Goal: Task Accomplishment & Management: Manage account settings

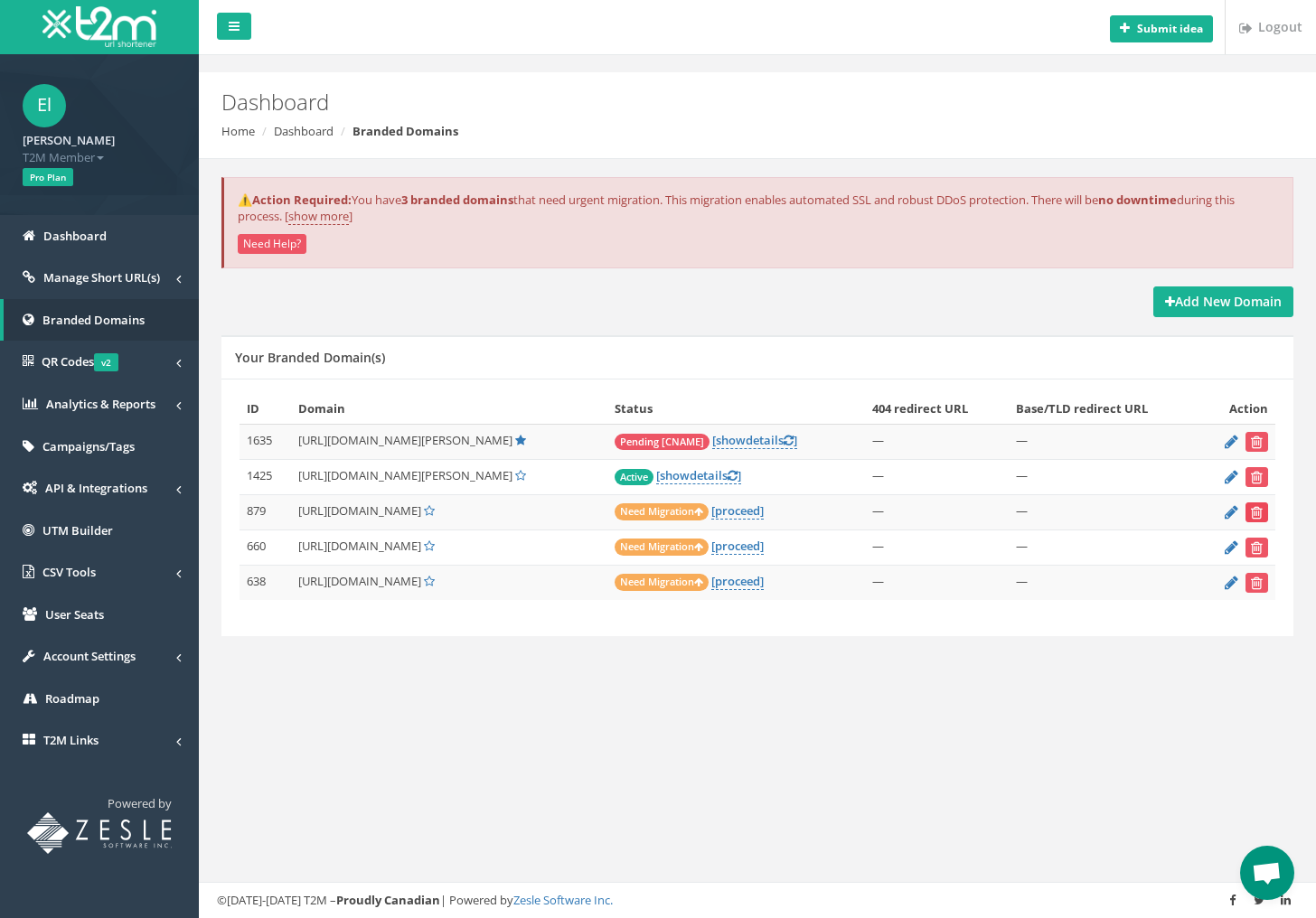
click at [1255, 512] on icon "submit" at bounding box center [1256, 512] width 12 height 11
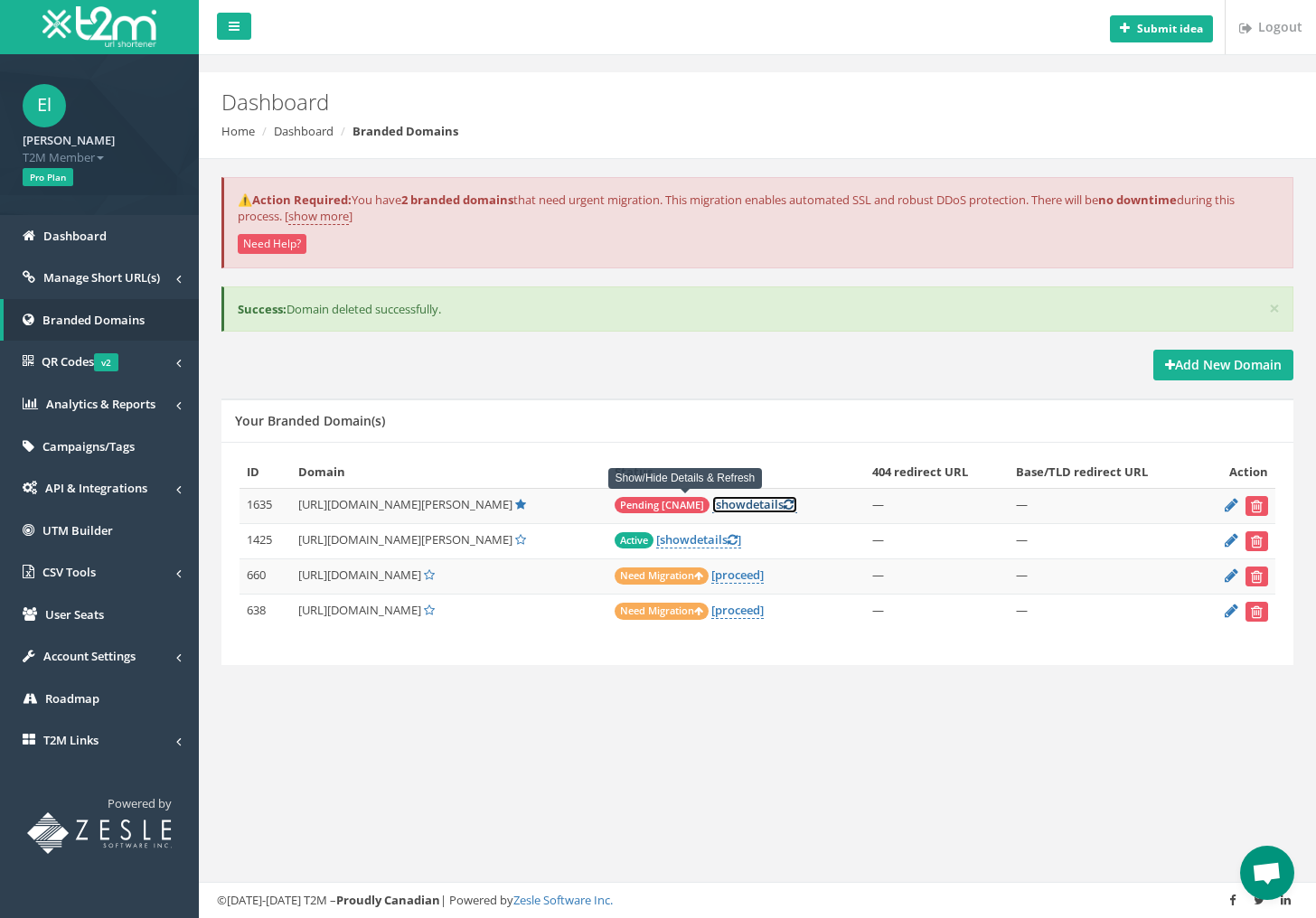
click at [712, 497] on link "[ show details ]" at bounding box center [754, 505] width 85 height 17
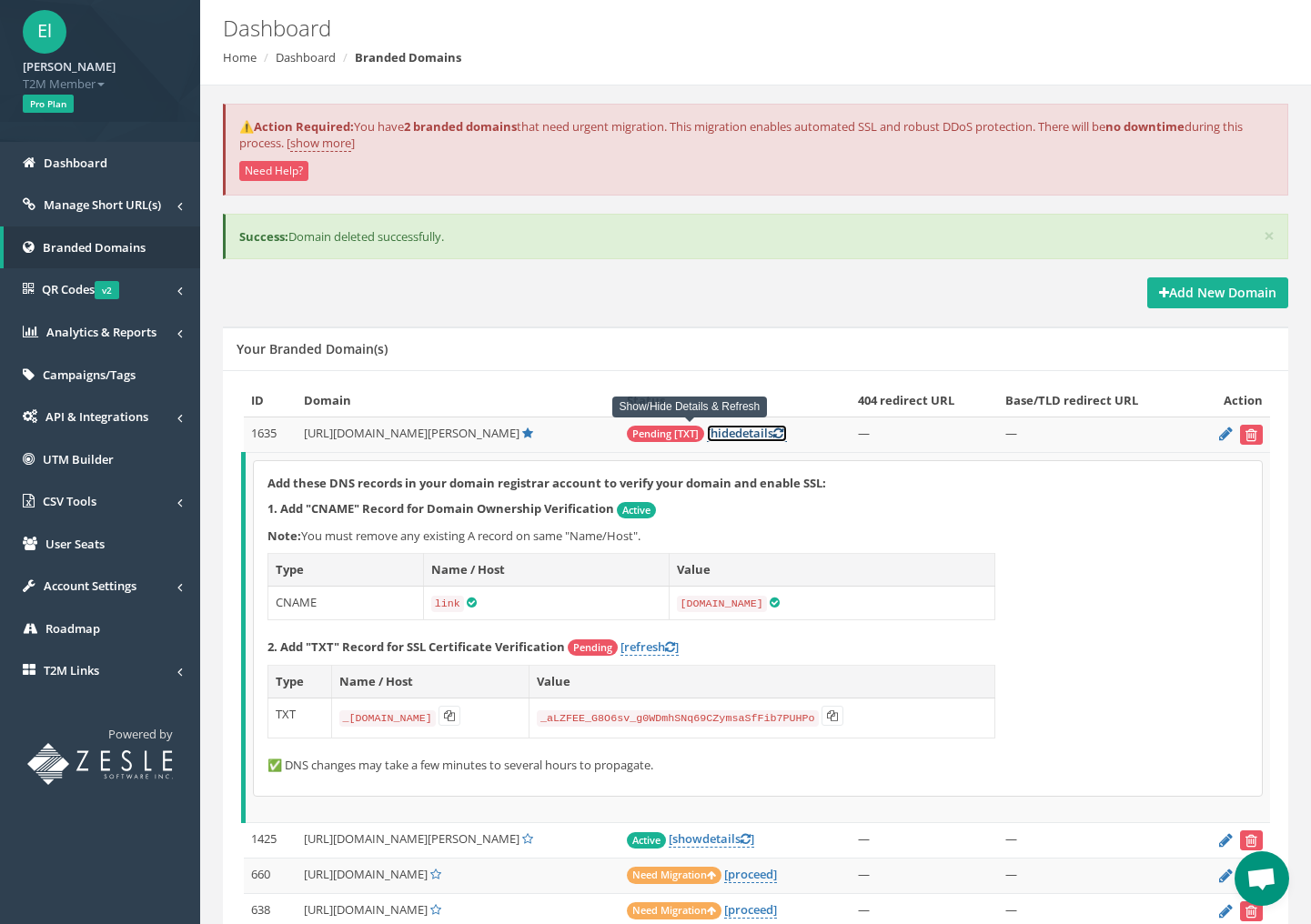
scroll to position [174, 0]
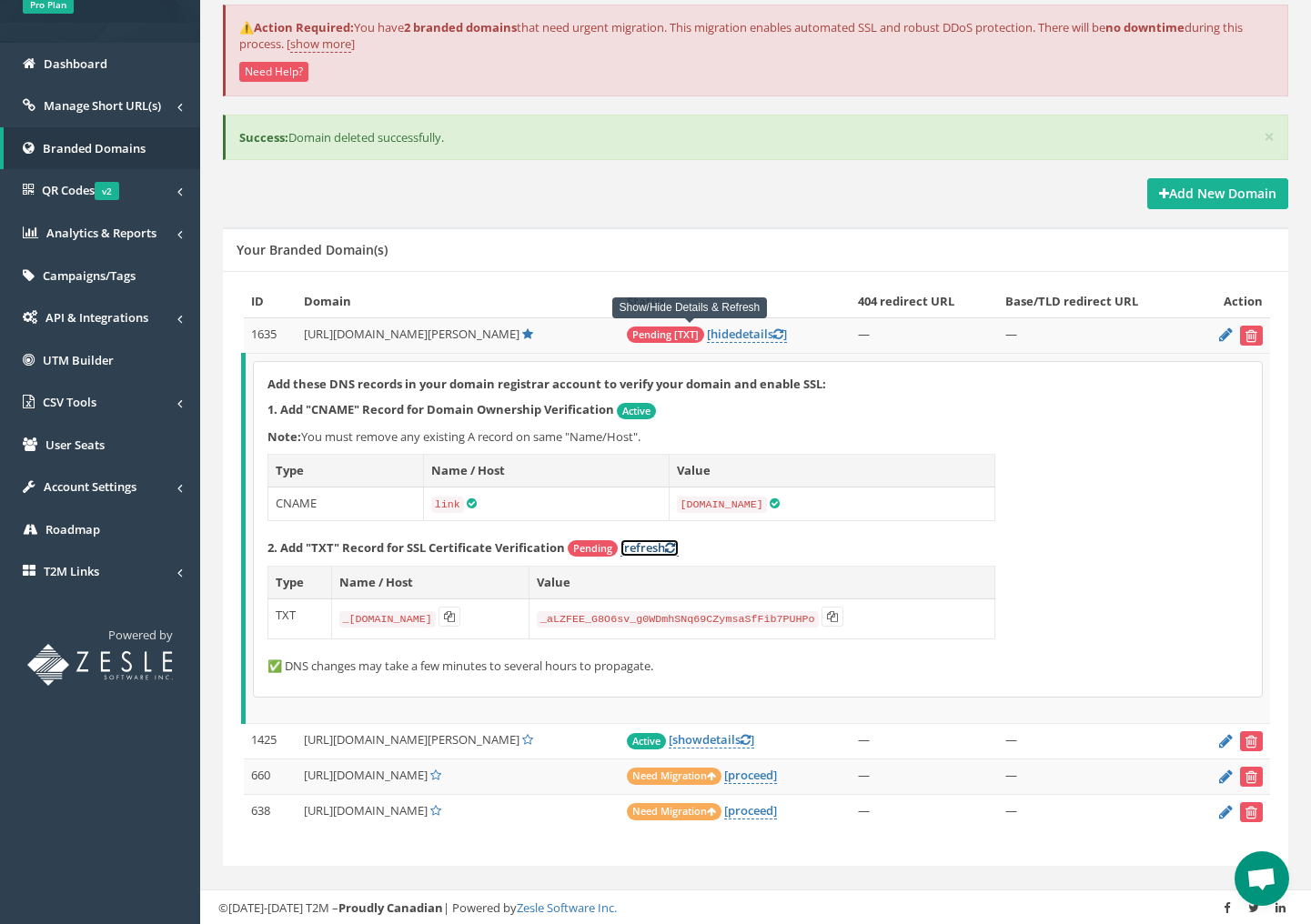
click at [656, 543] on link "[refresh ]" at bounding box center [650, 548] width 58 height 17
click at [843, 621] on button at bounding box center [832, 617] width 22 height 20
click at [454, 611] on icon at bounding box center [449, 616] width 11 height 11
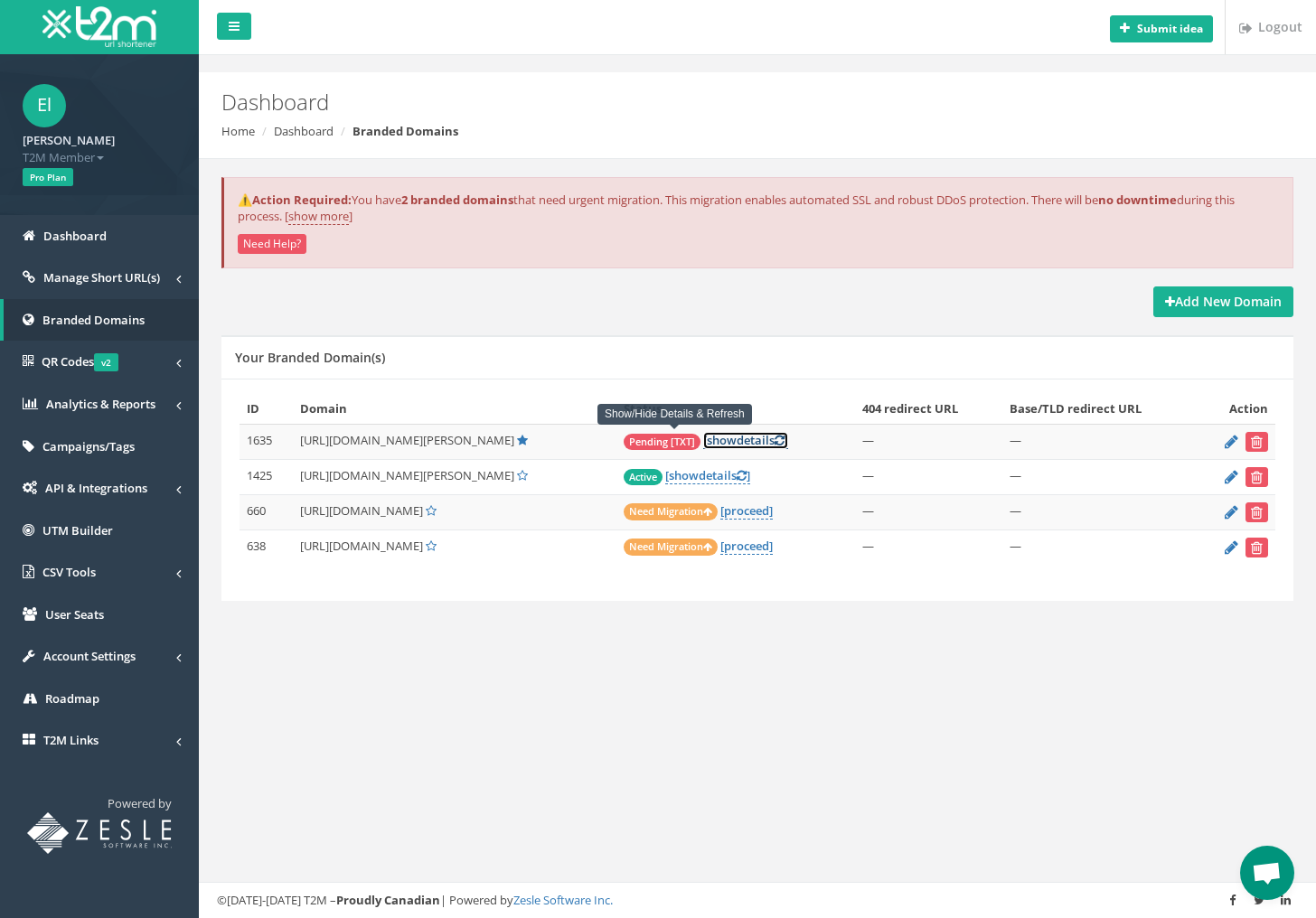
click at [703, 436] on link "[ show details ]" at bounding box center [745, 441] width 85 height 17
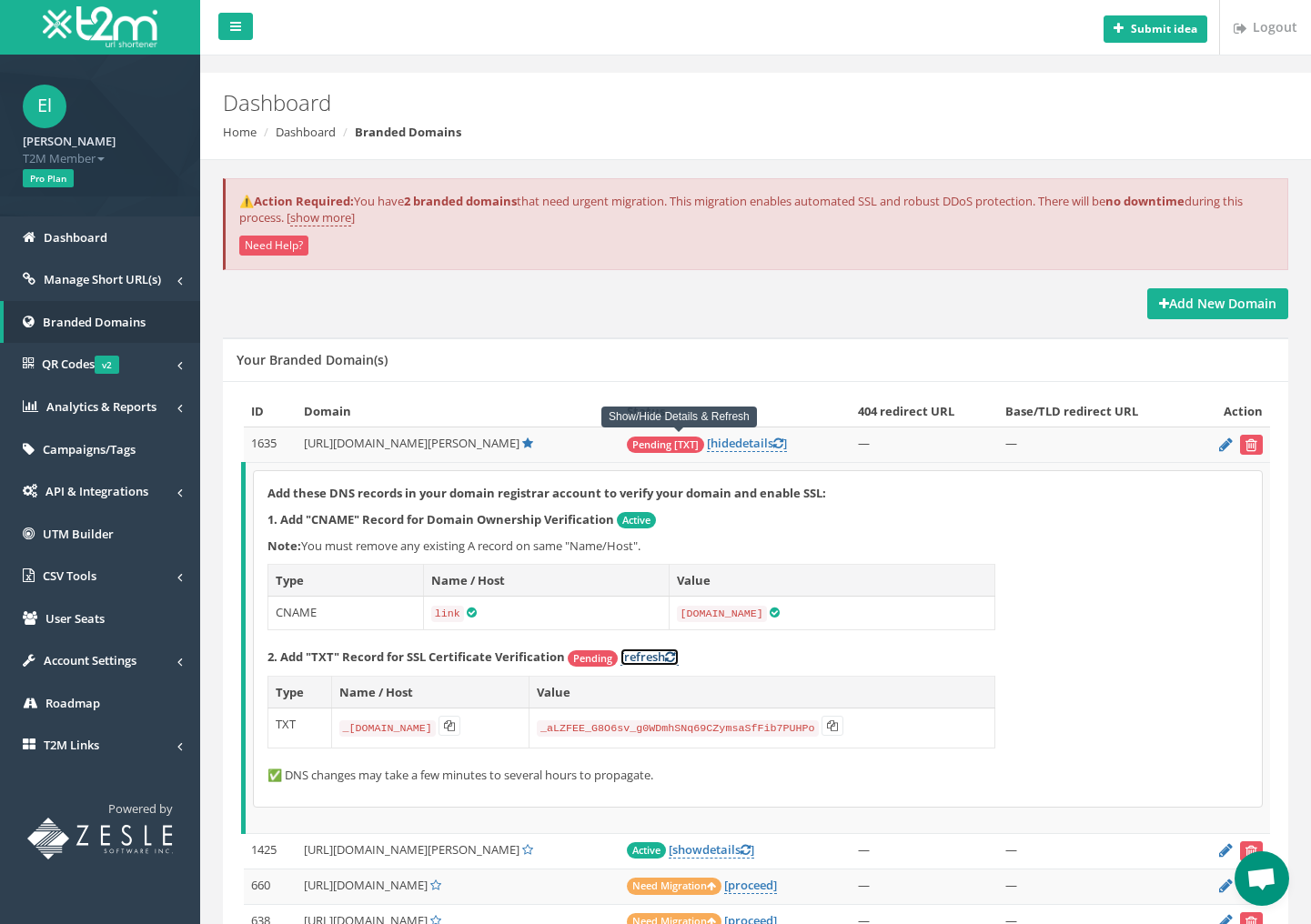
click at [639, 658] on link "[refresh ]" at bounding box center [650, 657] width 58 height 17
click at [669, 650] on link "[refresh ]" at bounding box center [650, 657] width 58 height 17
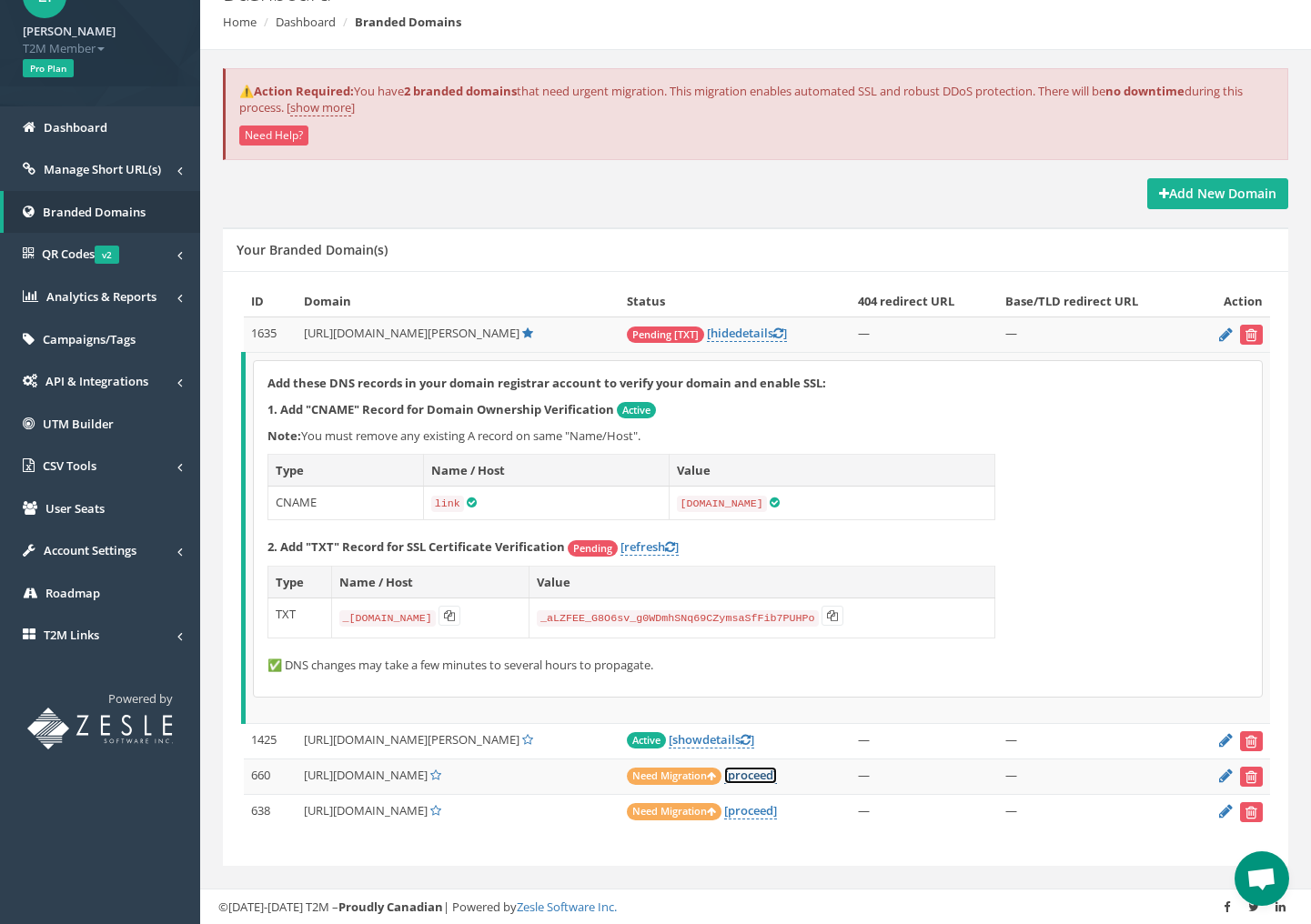
click at [724, 771] on link "[proceed]" at bounding box center [750, 775] width 53 height 17
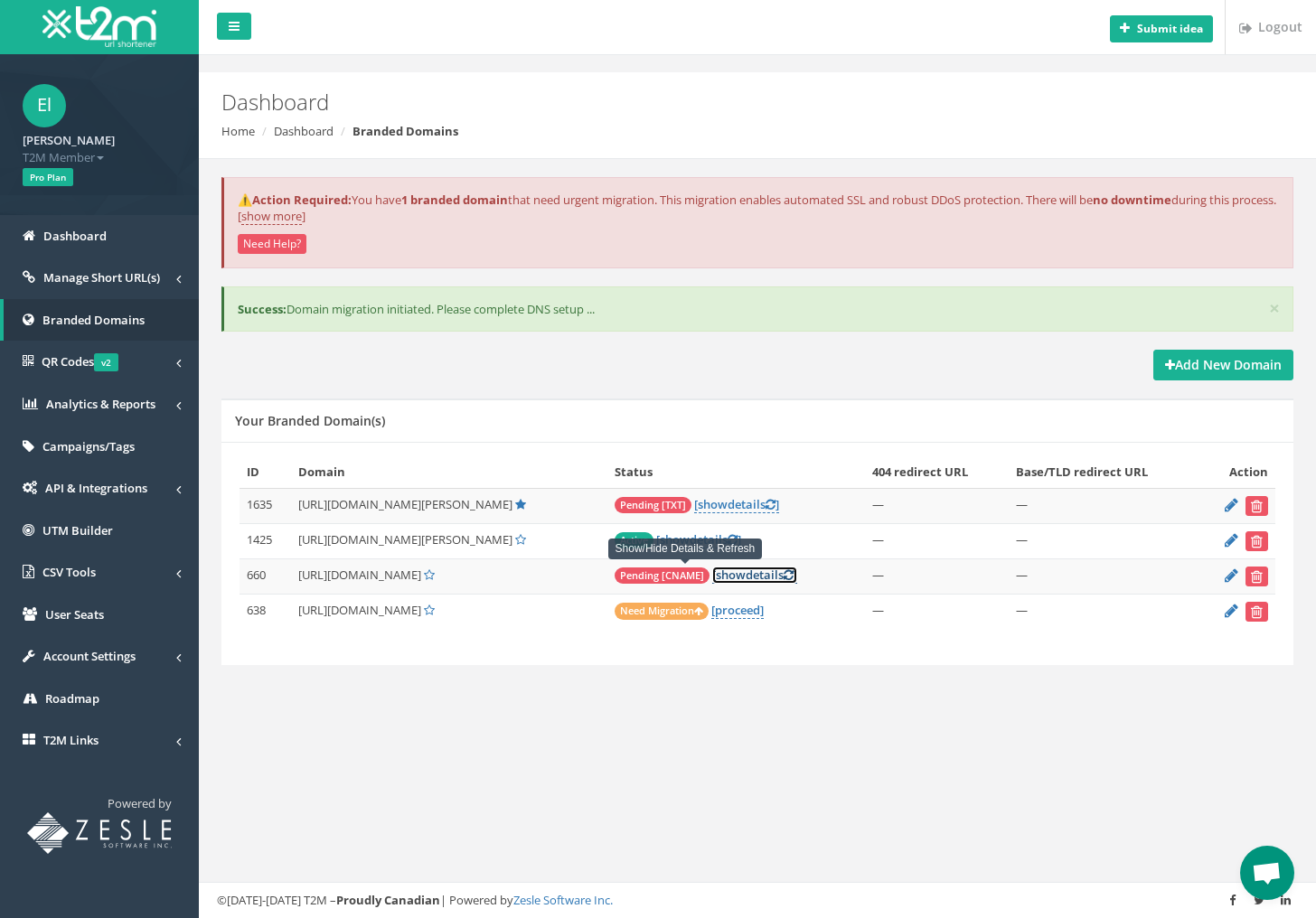
click at [713, 574] on link "[ show details ]" at bounding box center [754, 575] width 85 height 17
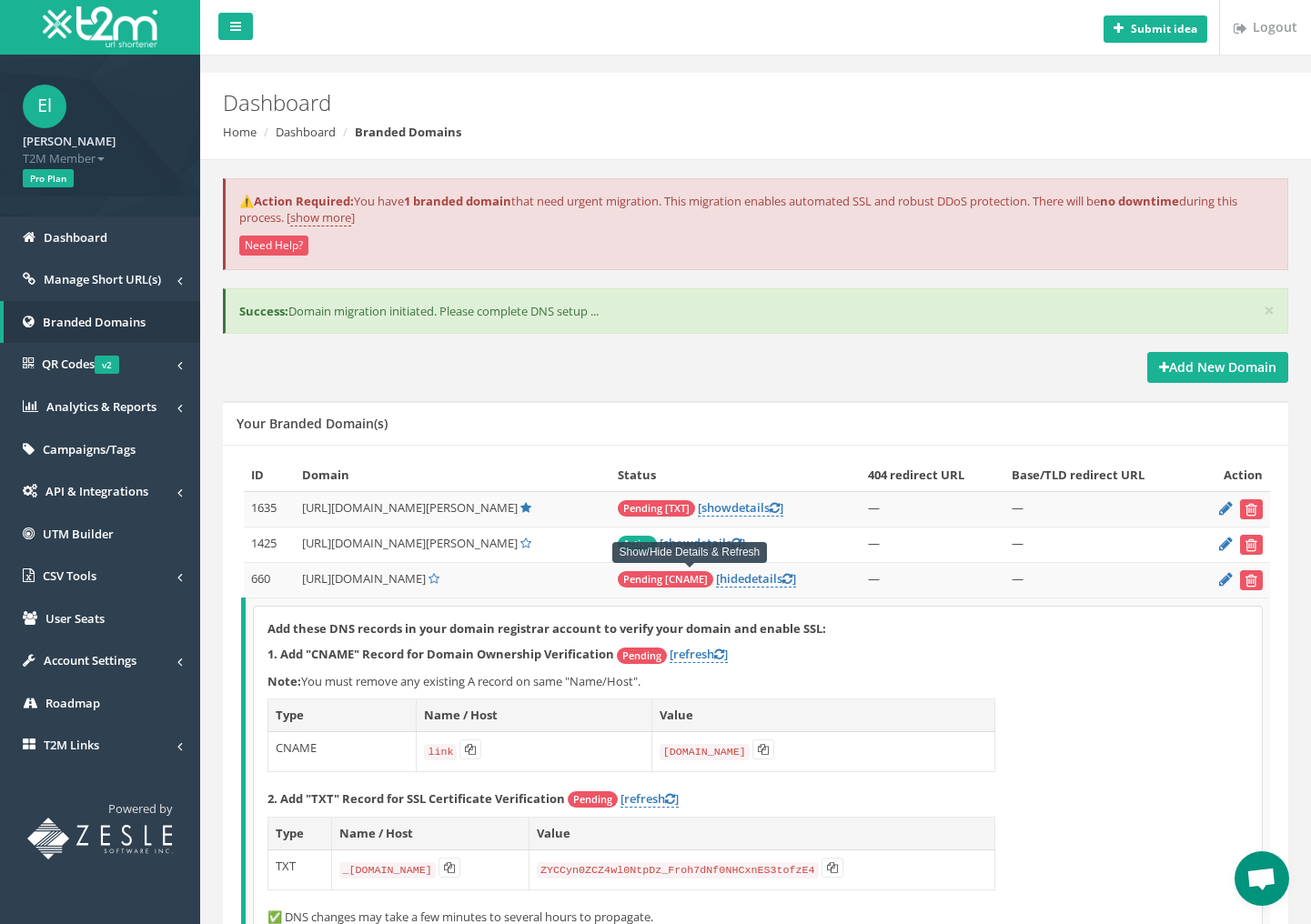
click at [741, 382] on div "Add New Domain" at bounding box center [756, 367] width 1065 height 31
click at [520, 546] on icon at bounding box center [525, 543] width 11 height 12
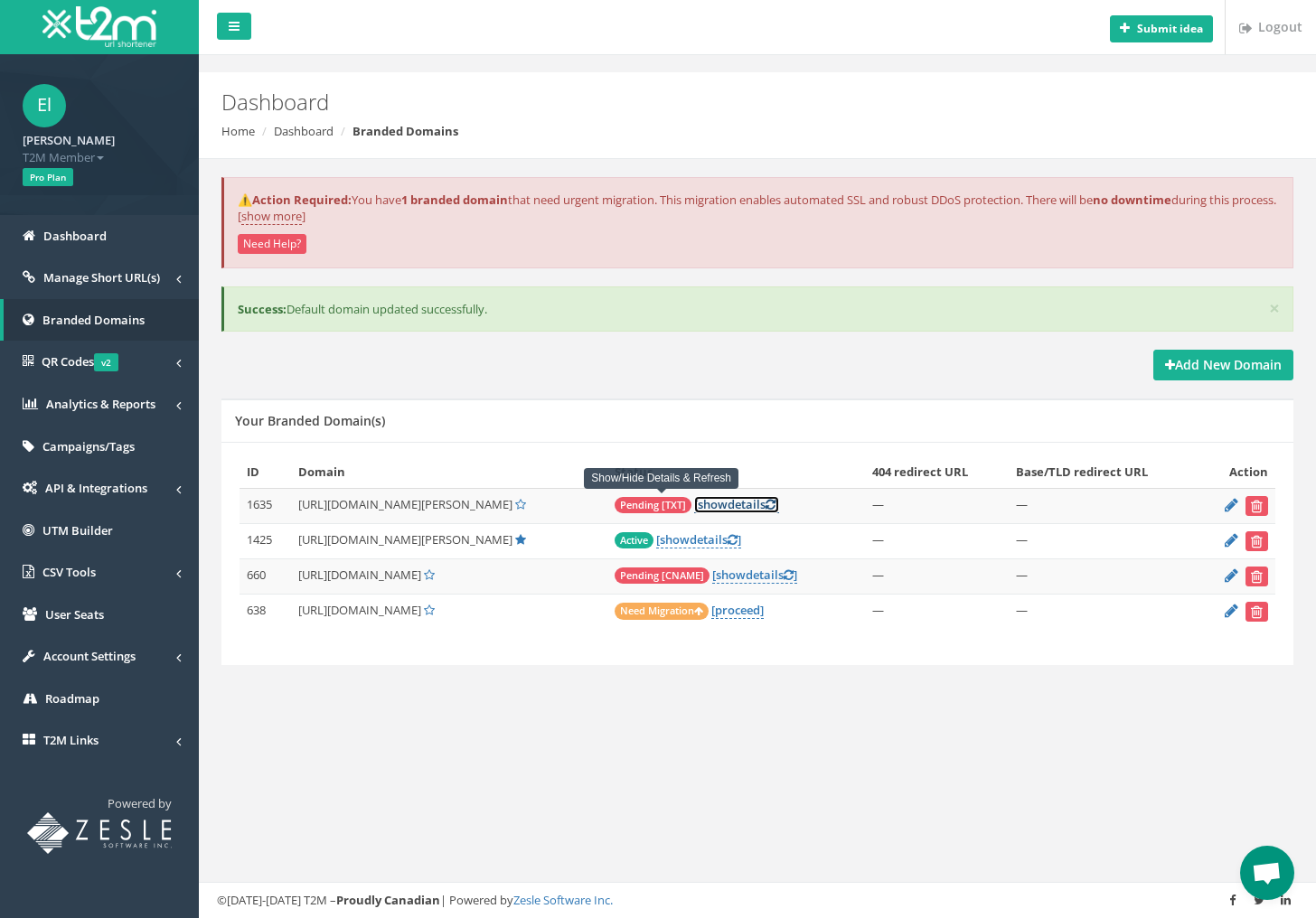
click at [695, 502] on link "[ show details ]" at bounding box center [737, 505] width 85 height 17
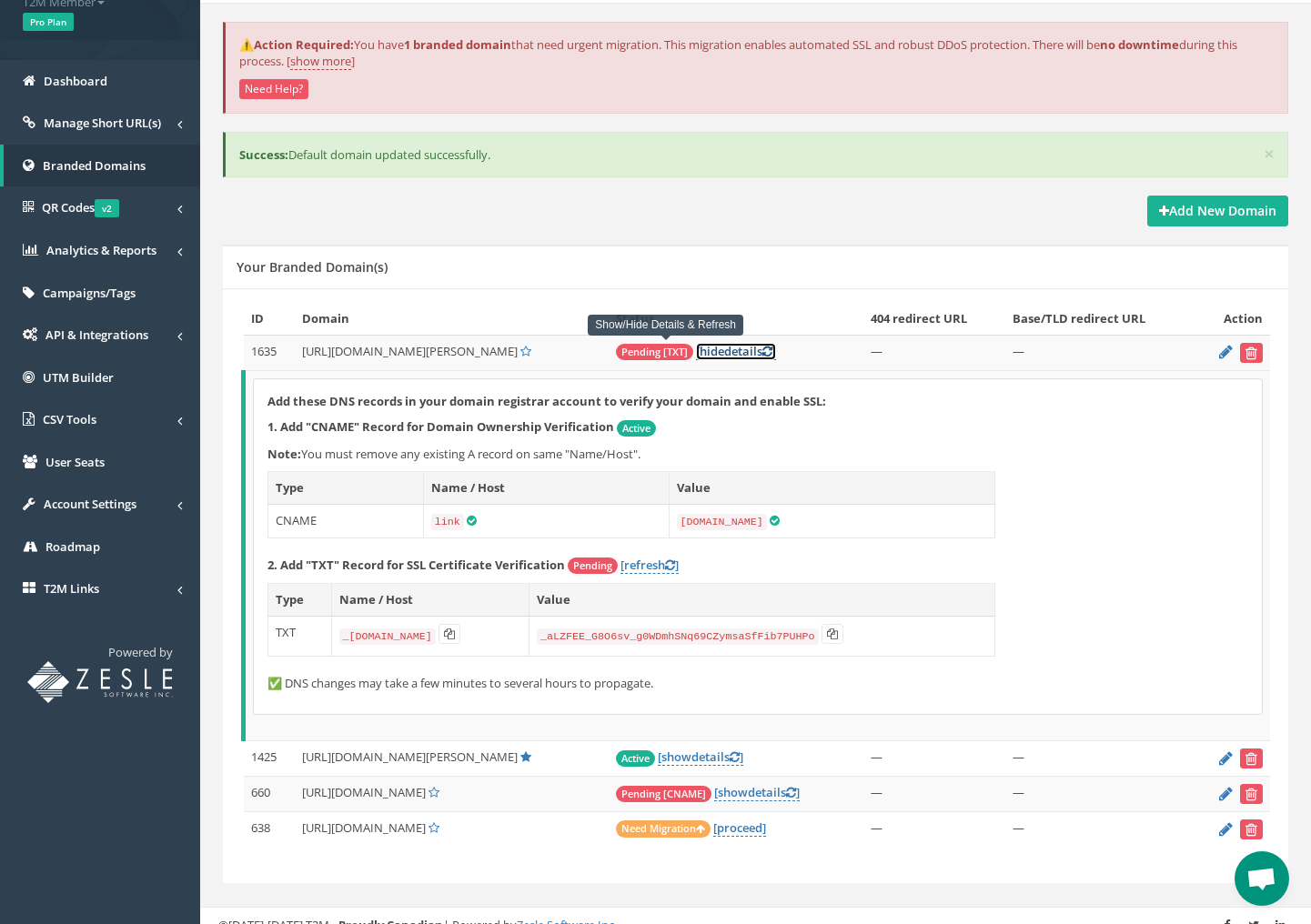
scroll to position [174, 0]
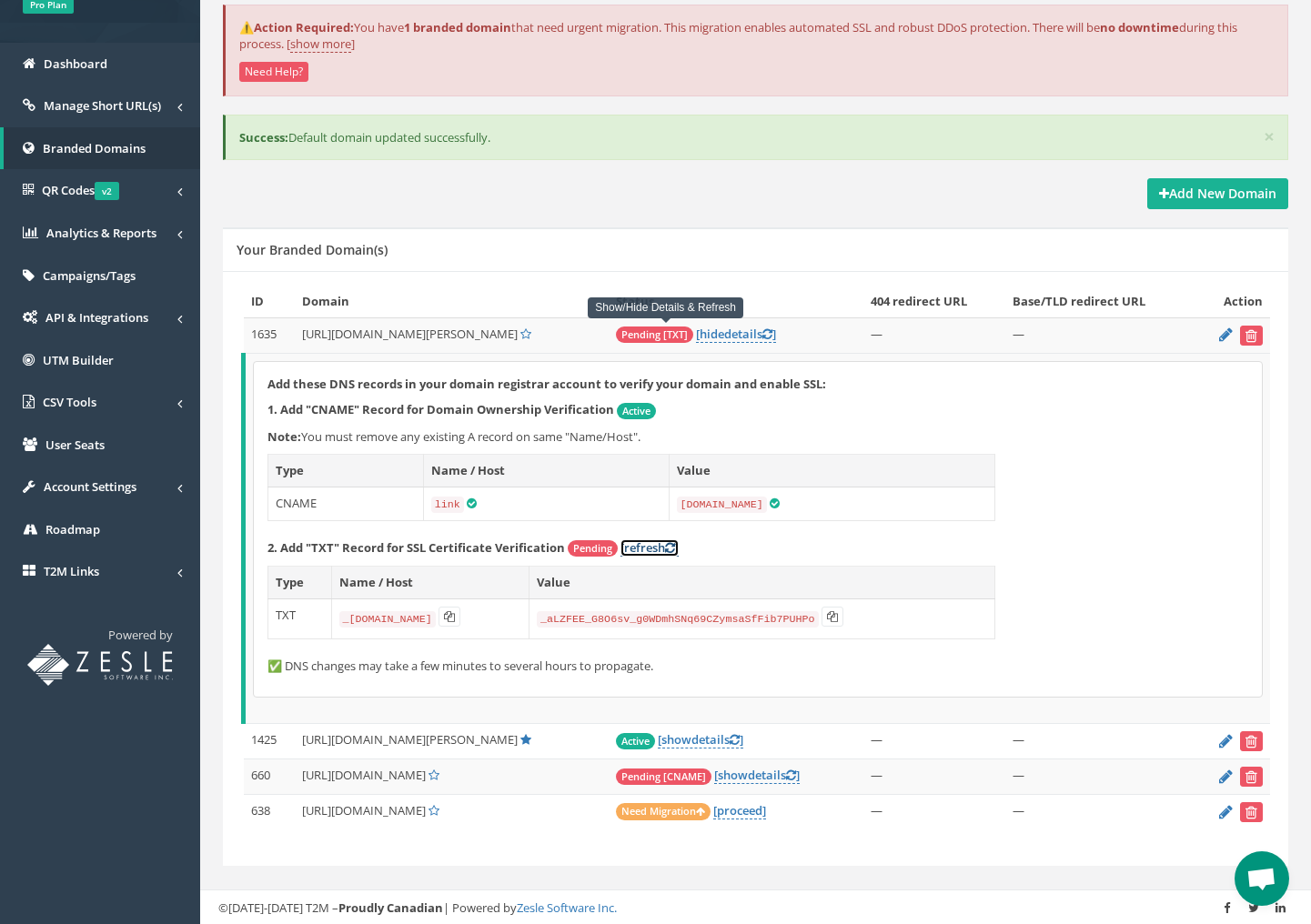
click at [645, 551] on link "[refresh ]" at bounding box center [650, 548] width 58 height 17
click at [604, 547] on span "Pending" at bounding box center [593, 548] width 50 height 16
click at [119, 244] on link "Analytics & Reports" at bounding box center [100, 233] width 200 height 43
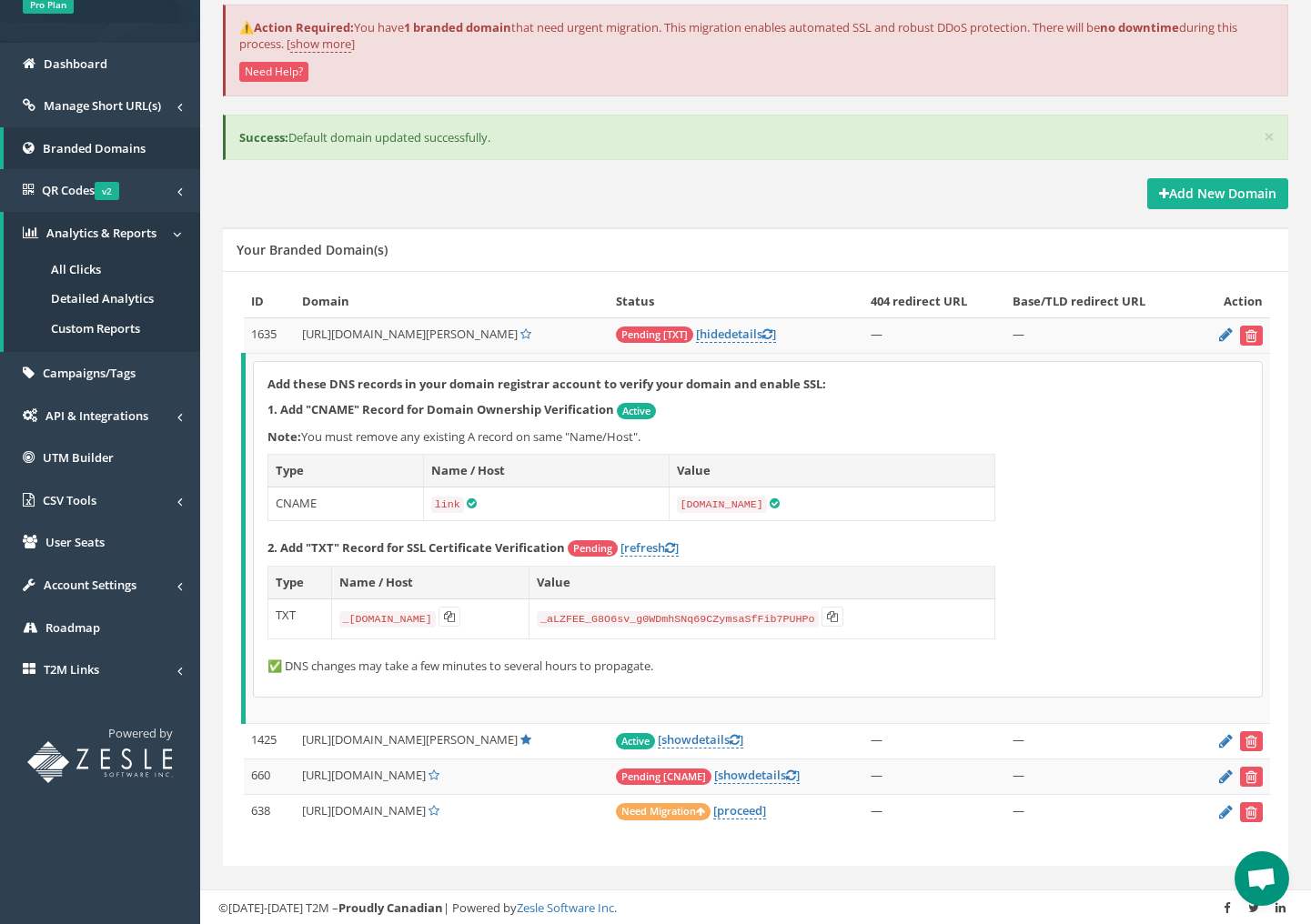
click at [110, 275] on link "All Clicks" at bounding box center [102, 269] width 196 height 30
